Goal: Task Accomplishment & Management: Use online tool/utility

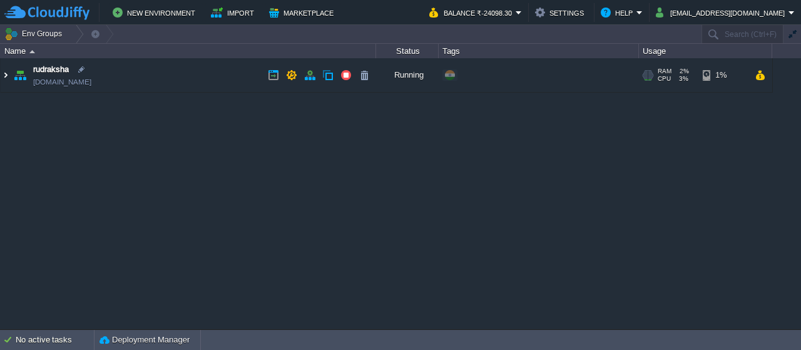
click at [5, 74] on img at bounding box center [6, 75] width 10 height 34
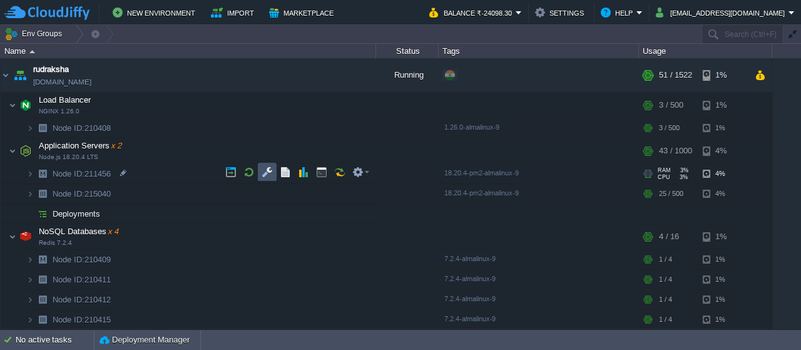
click at [261, 177] on button "button" at bounding box center [266, 171] width 11 height 11
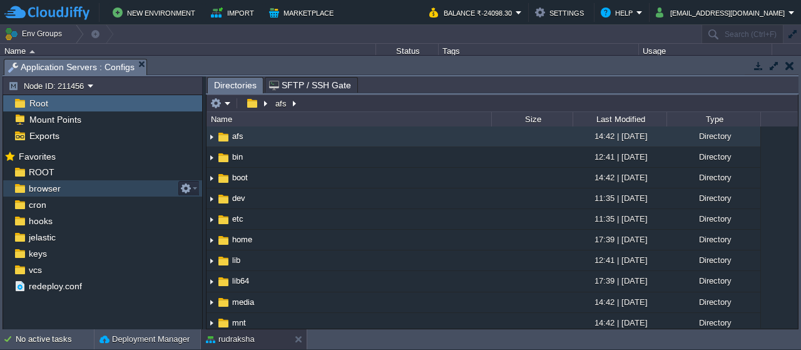
click at [41, 183] on span "browser" at bounding box center [44, 188] width 36 height 11
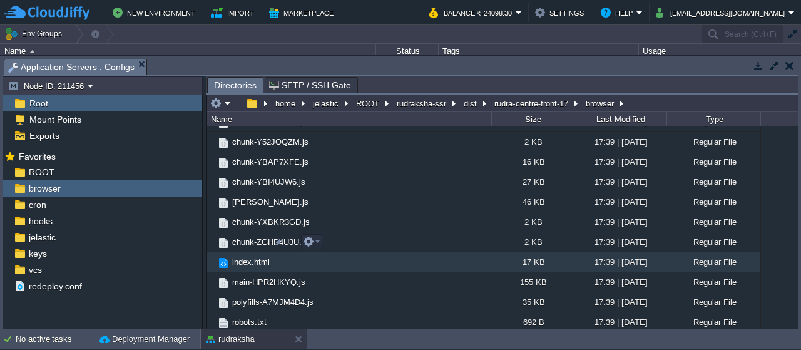
scroll to position [1940, 0]
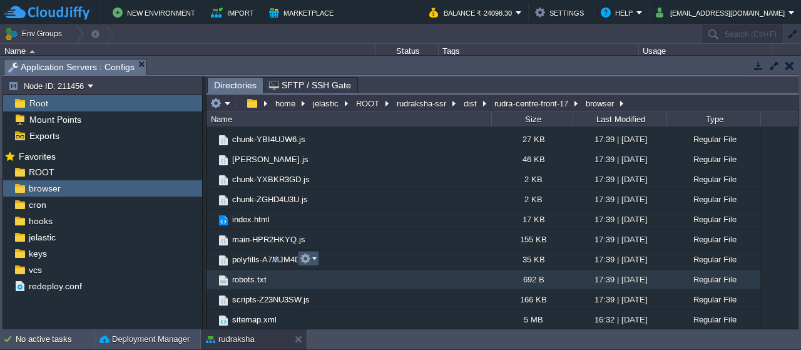
click at [300, 253] on button "button" at bounding box center [305, 258] width 11 height 11
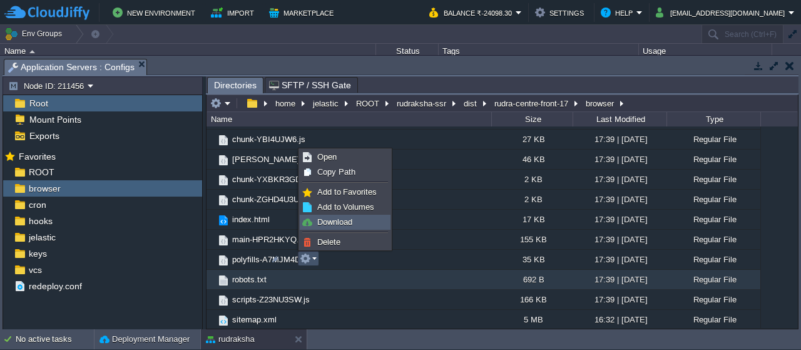
click at [321, 222] on span "Download" at bounding box center [334, 221] width 35 height 9
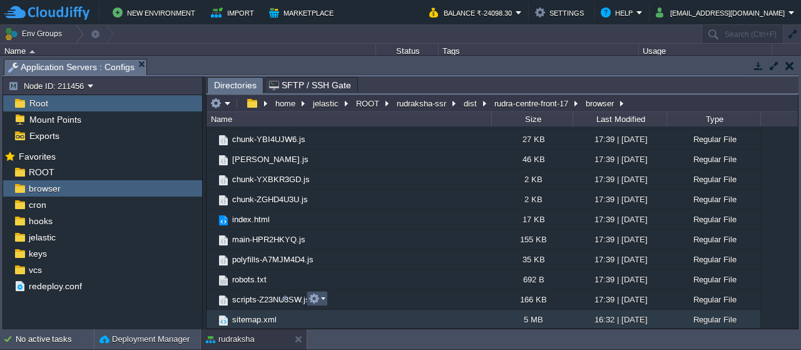
click at [313, 299] on button "button" at bounding box center [313, 298] width 11 height 11
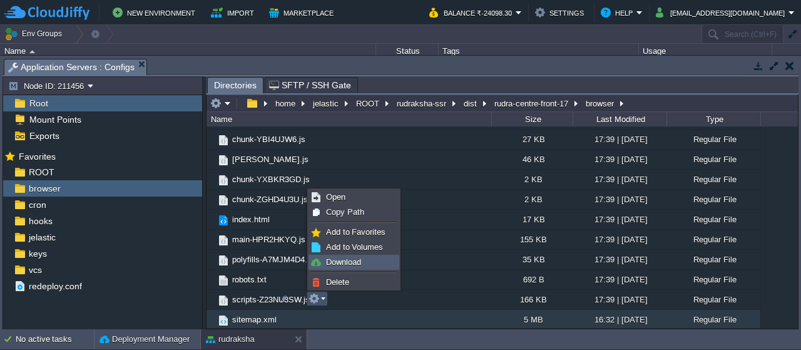
click at [335, 263] on span "Download" at bounding box center [343, 261] width 35 height 9
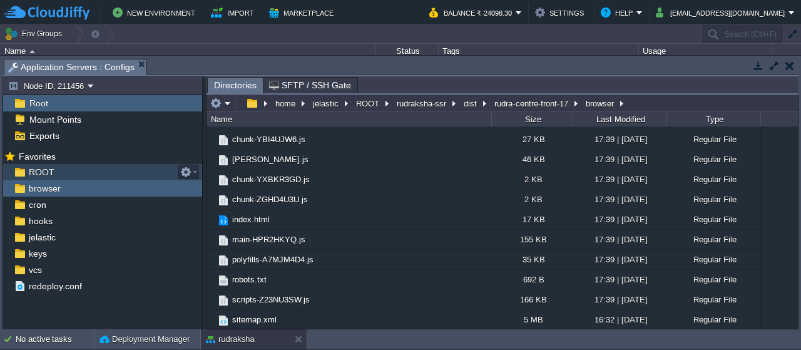
click at [48, 171] on span "ROOT" at bounding box center [41, 171] width 30 height 11
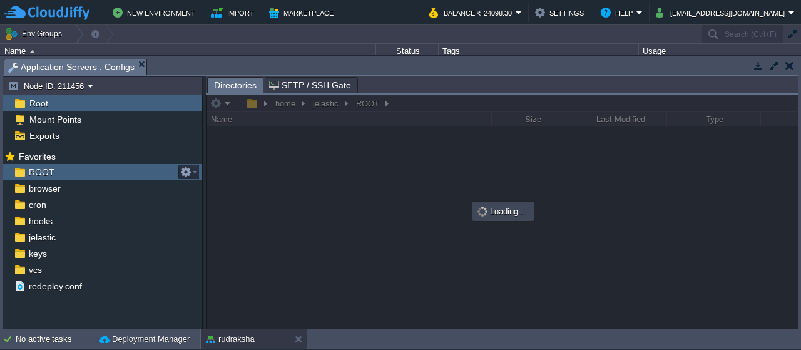
scroll to position [0, 0]
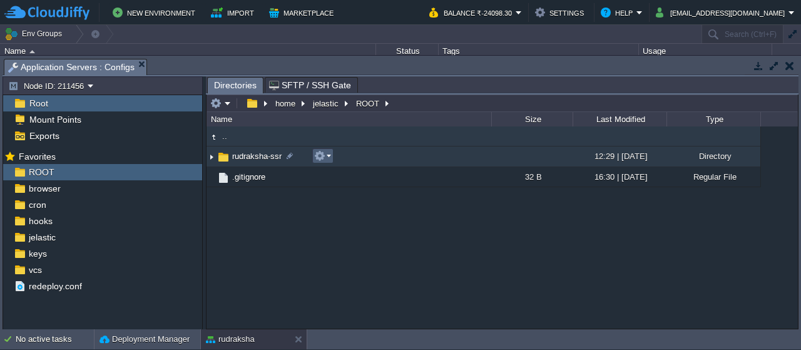
click at [325, 158] on em at bounding box center [322, 155] width 17 height 11
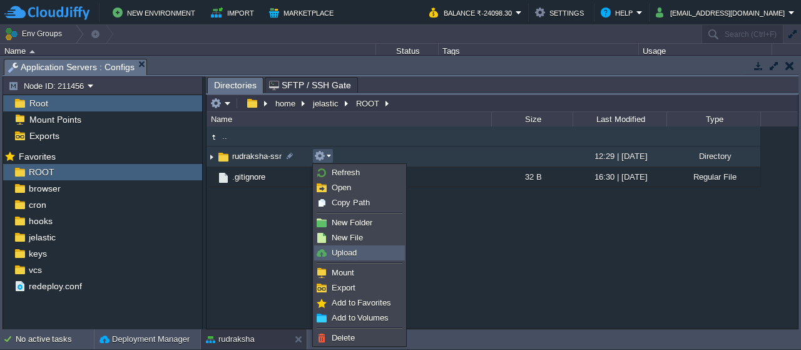
click at [378, 251] on link "Upload" at bounding box center [359, 253] width 89 height 14
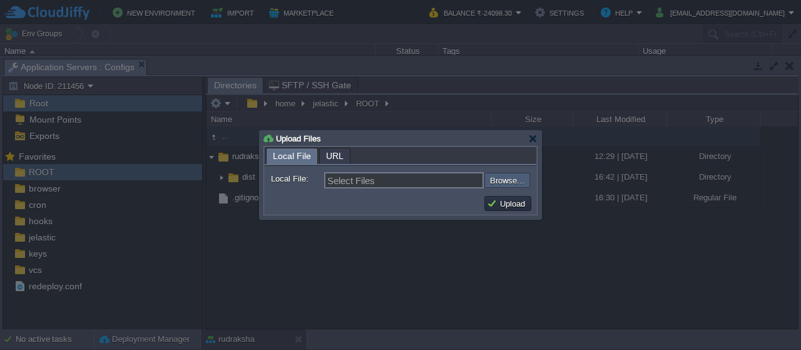
click at [506, 178] on input "file" at bounding box center [451, 180] width 158 height 14
type input "C:\fakepath\dist.zip"
type input "dist.zip"
drag, startPoint x: 495, startPoint y: 203, endPoint x: 496, endPoint y: 196, distance: 7.5
click at [496, 202] on button "Upload" at bounding box center [508, 203] width 42 height 11
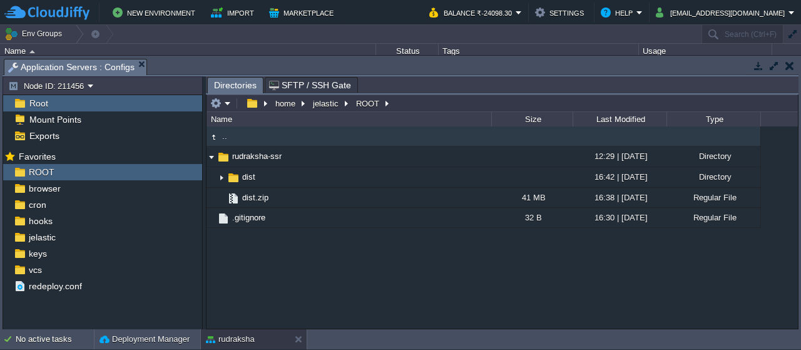
click at [375, 292] on div ".. [GEOGRAPHIC_DATA] 12:29 | [DATE] Directory .. dist 16:42 | [DATE] Directory …" at bounding box center [501, 226] width 591 height 201
click at [303, 286] on div ".. [GEOGRAPHIC_DATA] 12:29 | [DATE] Directory .. dist 16:42 | [DATE] Directory …" at bounding box center [501, 226] width 591 height 201
click at [793, 67] on button "button" at bounding box center [789, 65] width 9 height 11
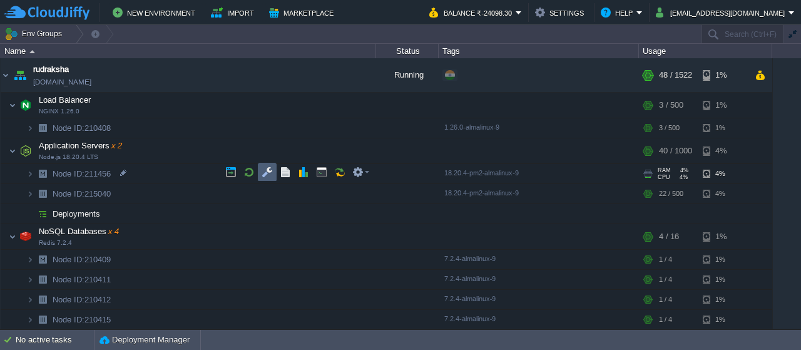
click at [272, 169] on button "button" at bounding box center [266, 171] width 11 height 11
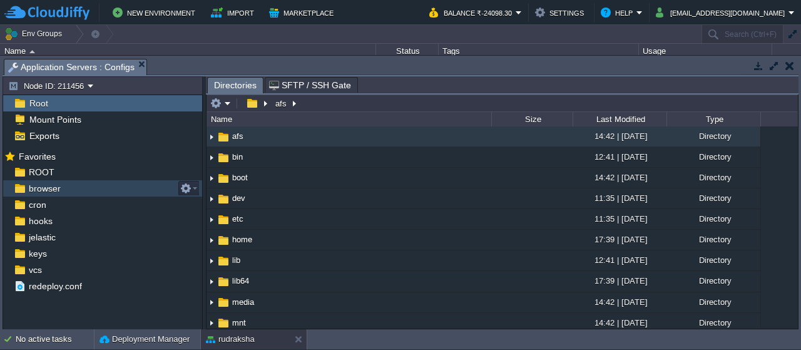
click at [64, 184] on div "browser" at bounding box center [102, 188] width 199 height 16
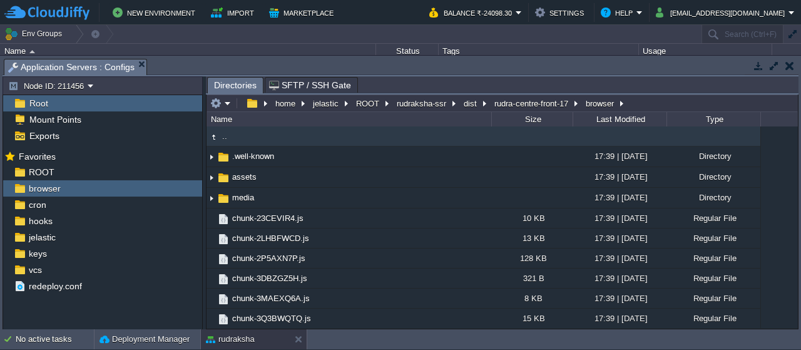
click at [791, 64] on button "button" at bounding box center [789, 65] width 9 height 11
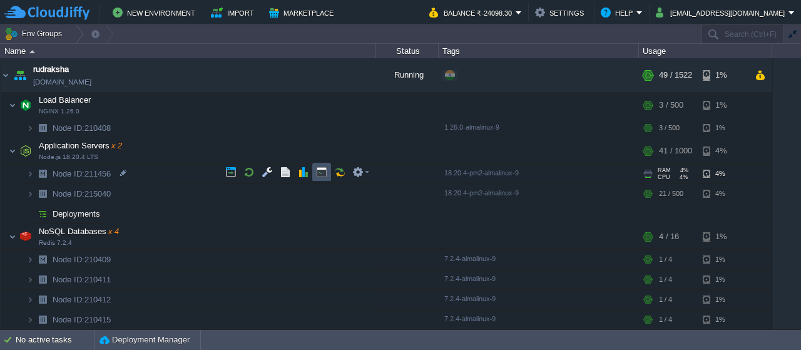
click at [319, 171] on button "button" at bounding box center [321, 171] width 11 height 11
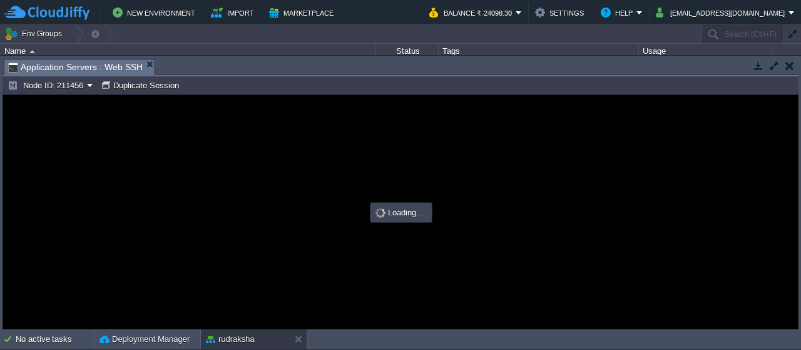
type input "#000000"
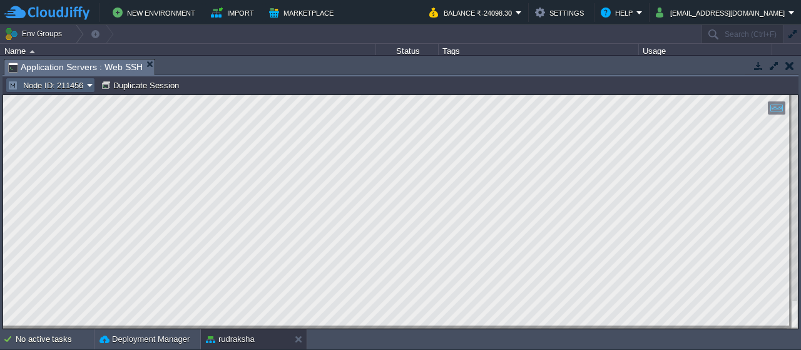
click at [81, 90] on td "Node ID: 211456" at bounding box center [50, 85] width 89 height 15
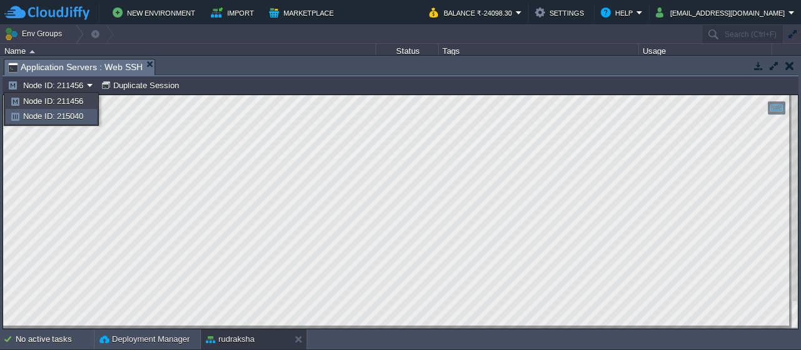
click at [83, 114] on span "Node ID: 215040" at bounding box center [53, 115] width 60 height 9
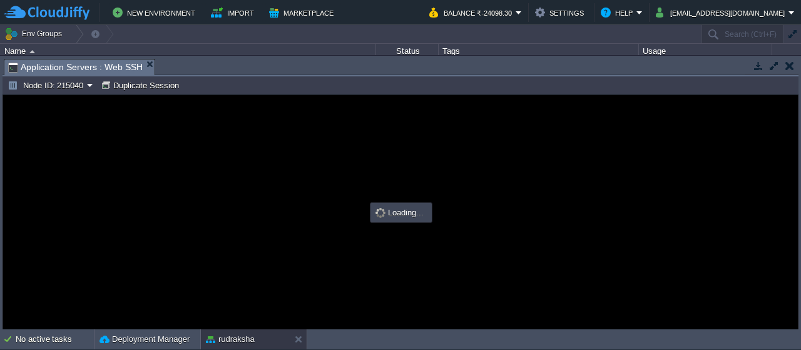
click at [622, 190] on div at bounding box center [400, 212] width 794 height 234
type input "#000000"
